Goal: Task Accomplishment & Management: Manage account settings

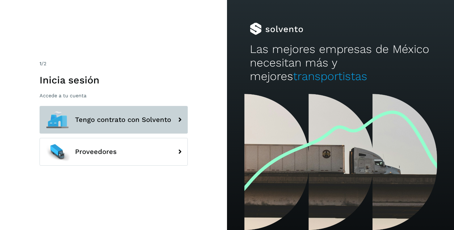
click at [95, 118] on span "Tengo contrato con Solvento" at bounding box center [123, 119] width 96 height 7
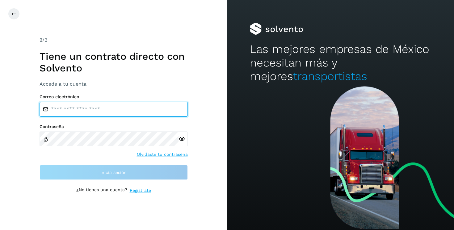
click at [99, 108] on input "email" at bounding box center [113, 109] width 148 height 15
type input "**********"
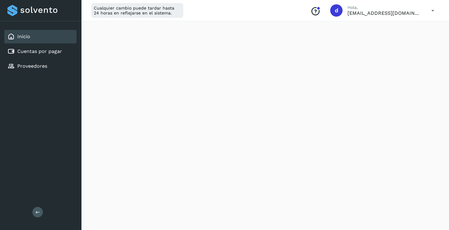
scroll to position [366, 0]
click at [37, 212] on icon at bounding box center [37, 212] width 5 height 5
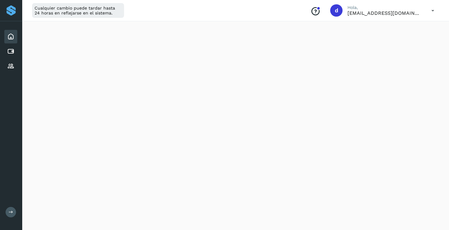
scroll to position [132, 0]
